Goal: Navigation & Orientation: Find specific page/section

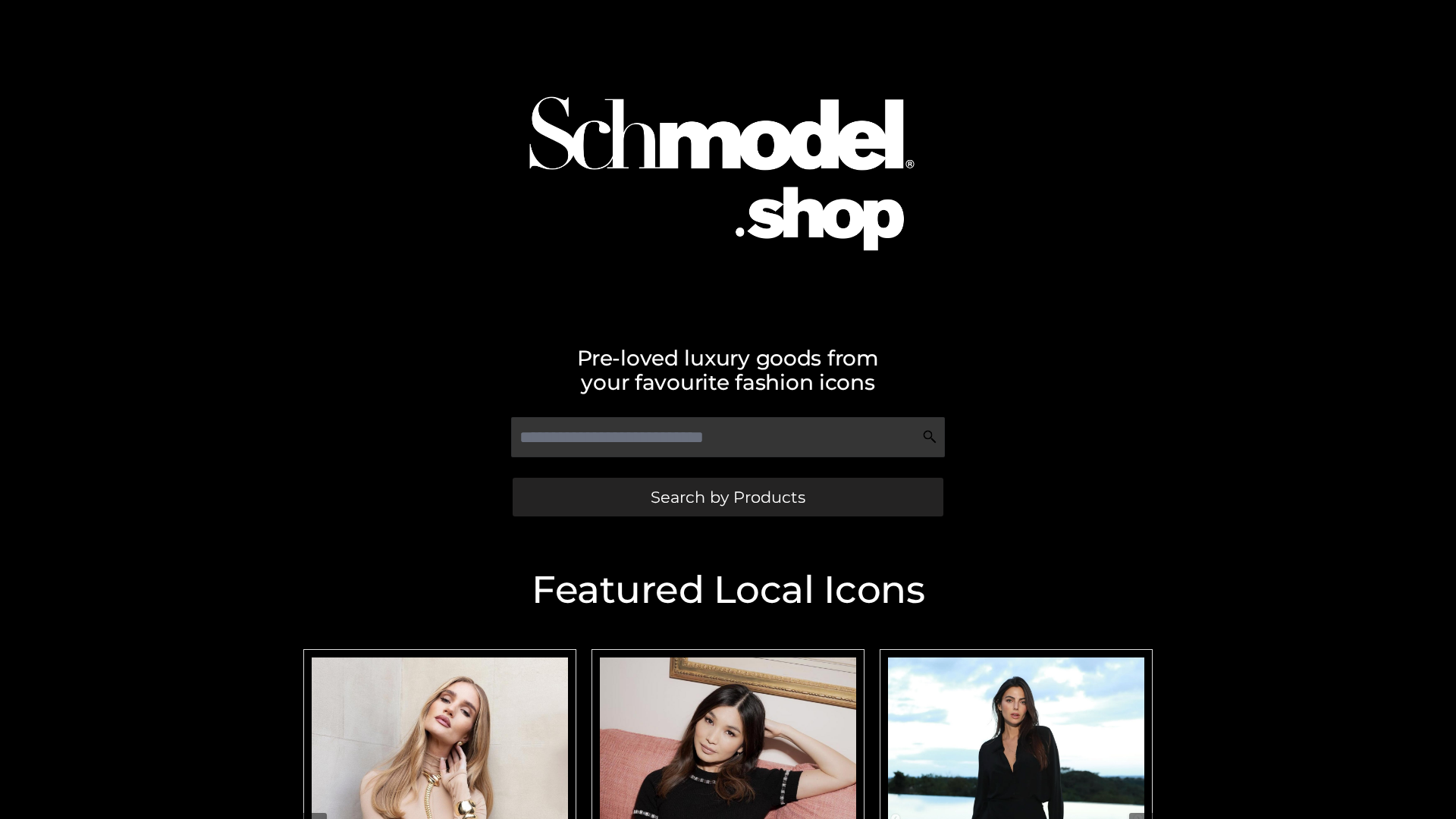
click at [727, 497] on span "Search by Products" at bounding box center [727, 497] width 155 height 16
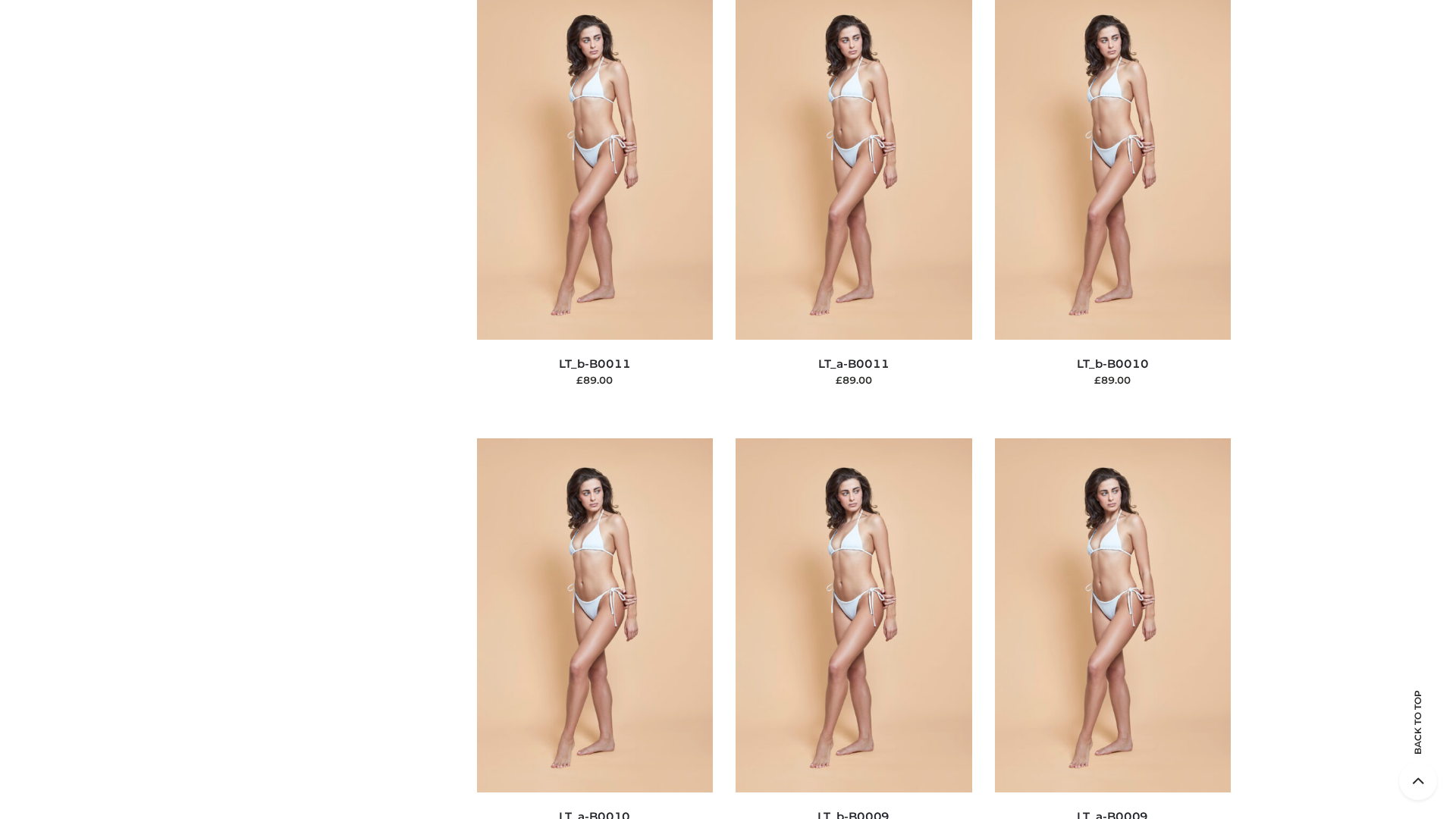
scroll to position [6811, 0]
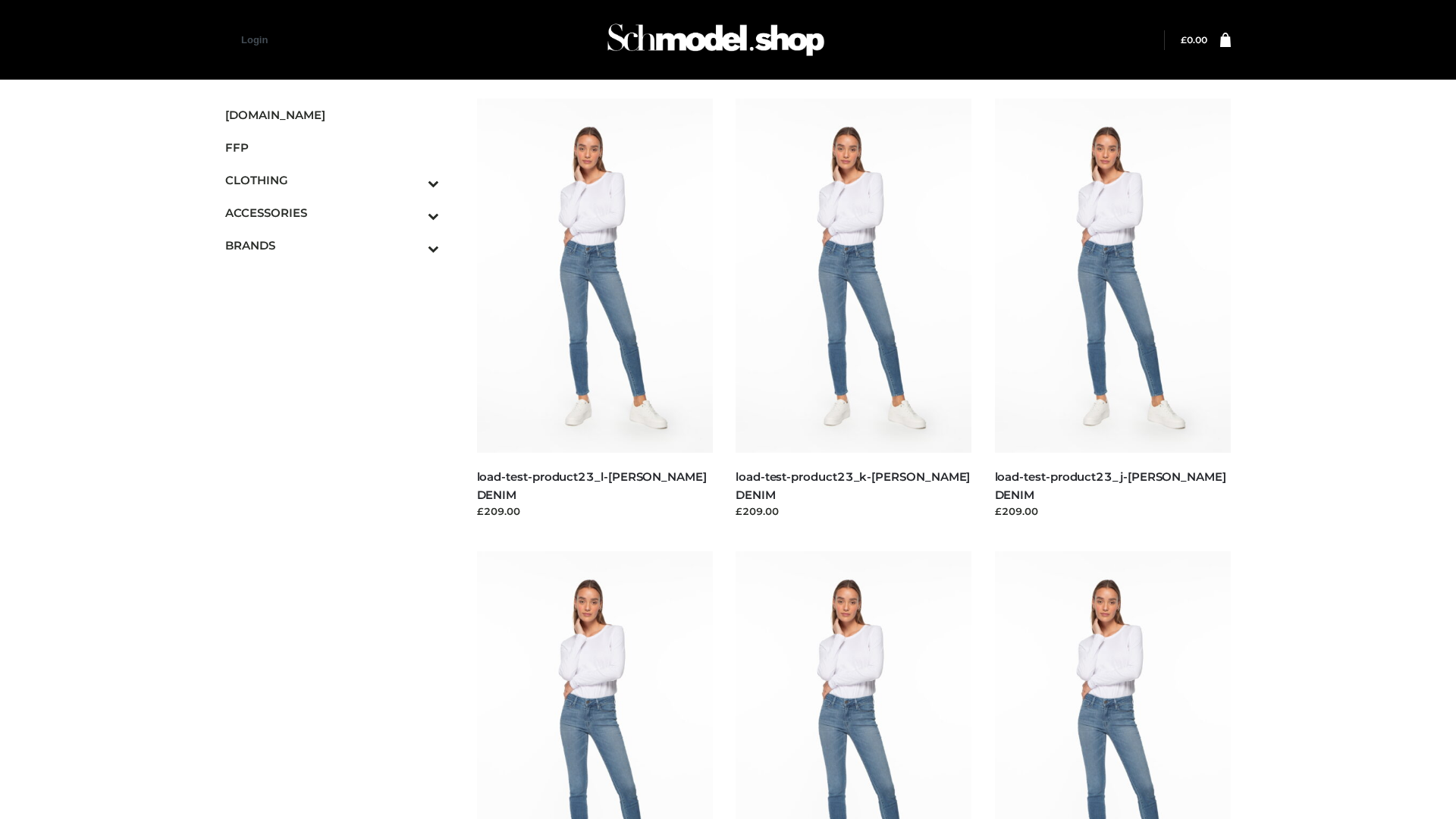
scroll to position [1330, 0]
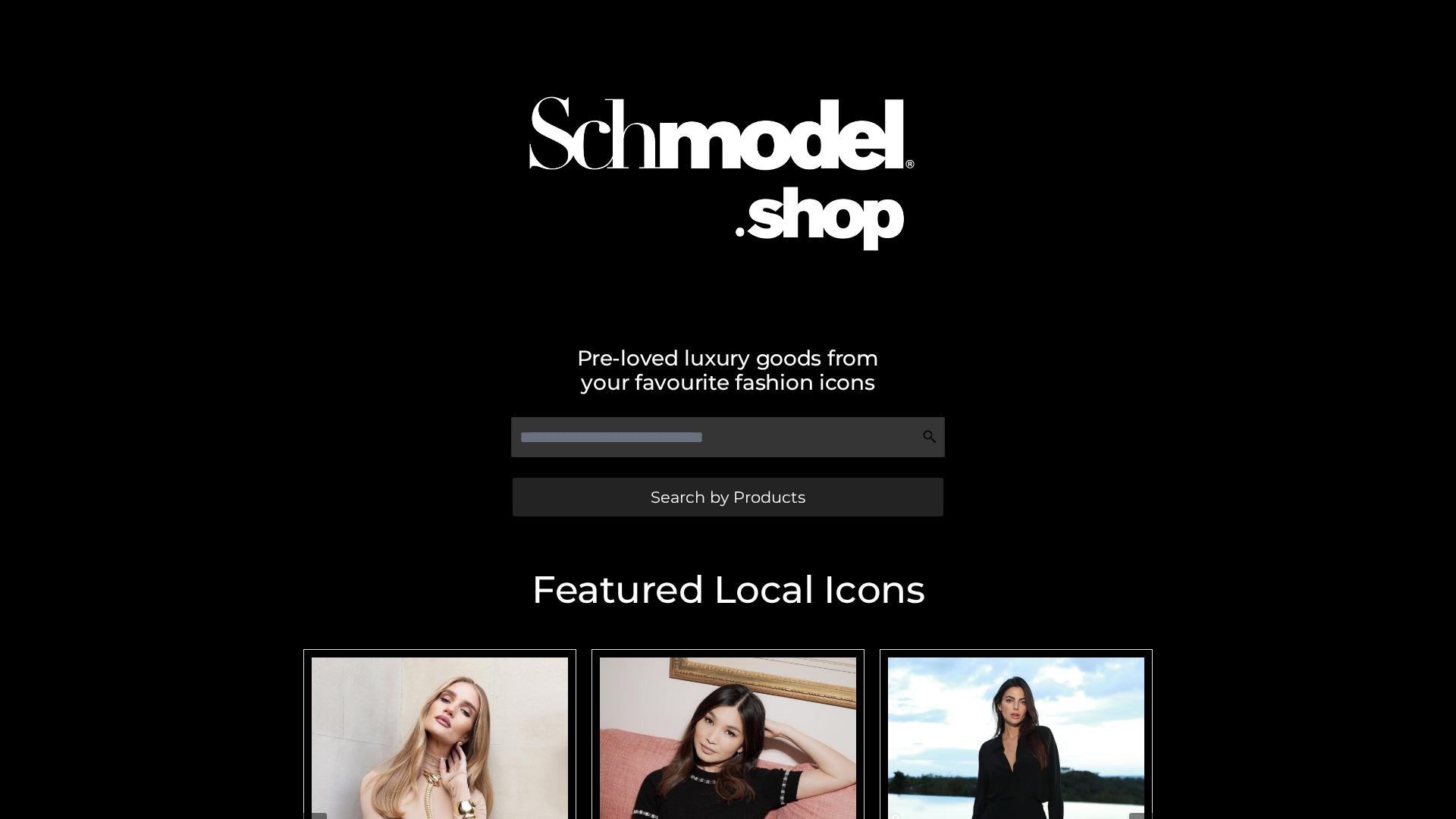
click at [727, 497] on span "Search by Products" at bounding box center [727, 497] width 155 height 16
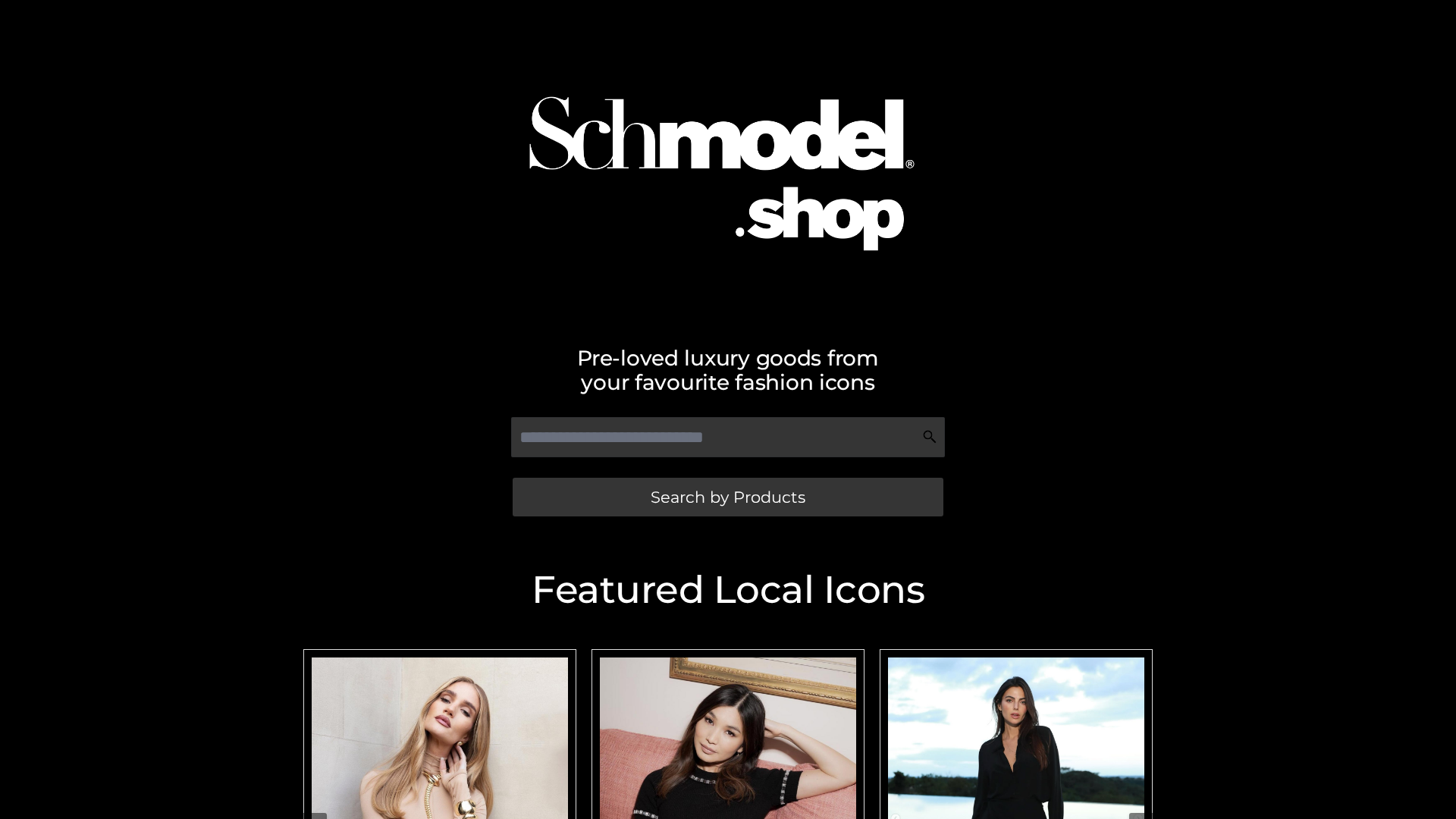
click at [727, 497] on span "Search by Products" at bounding box center [727, 497] width 155 height 16
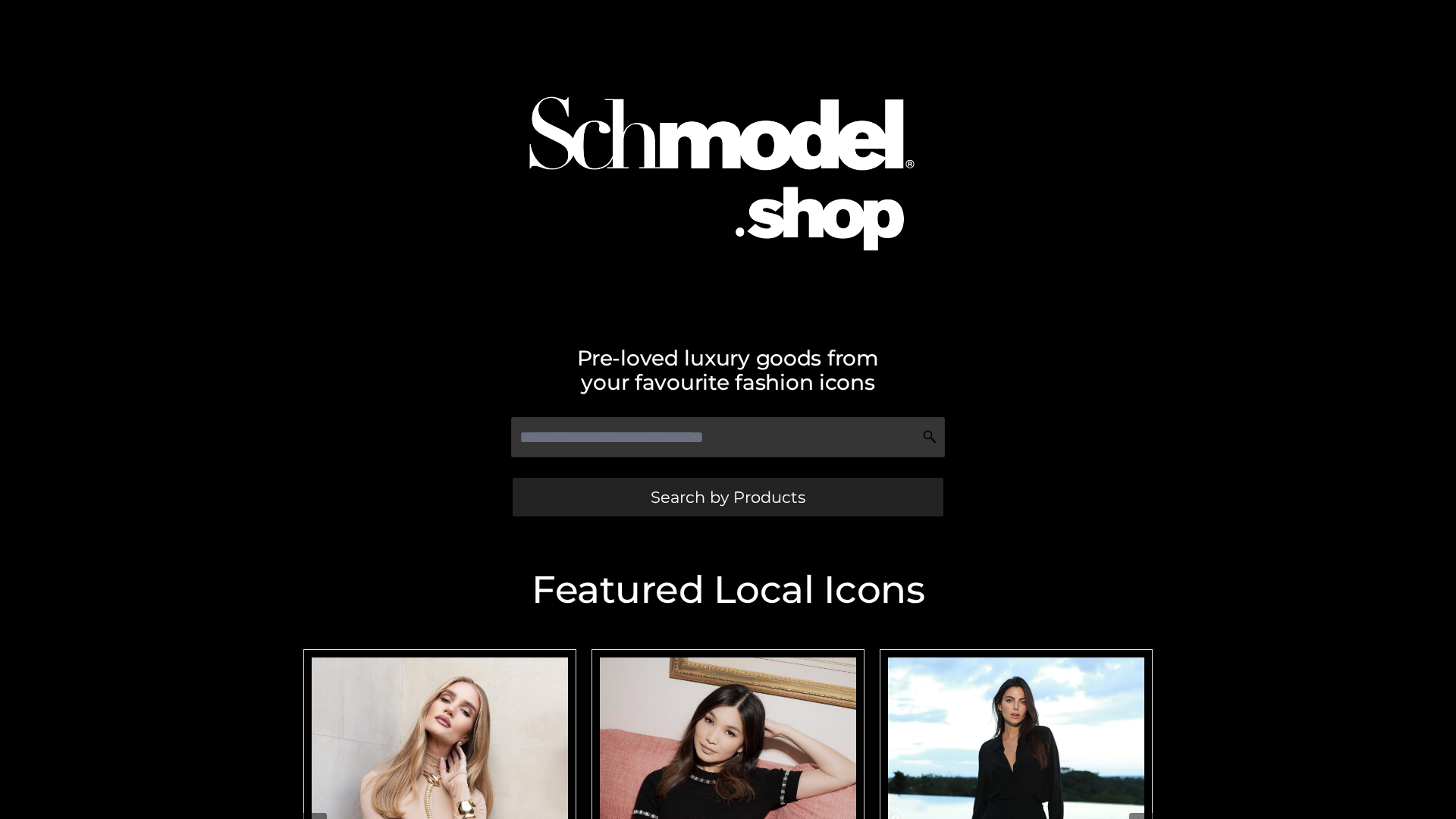
click at [727, 497] on span "Search by Products" at bounding box center [727, 497] width 155 height 16
